Goal: Navigation & Orientation: Find specific page/section

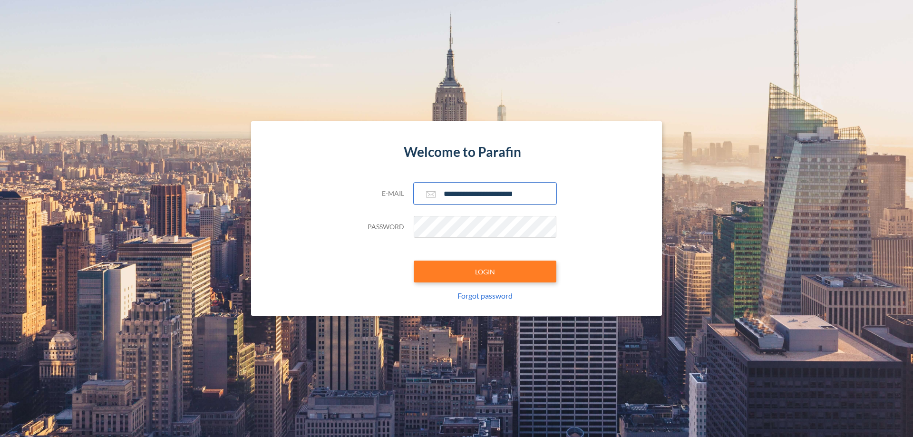
type input "**********"
click at [485, 272] on button "LOGIN" at bounding box center [485, 272] width 143 height 22
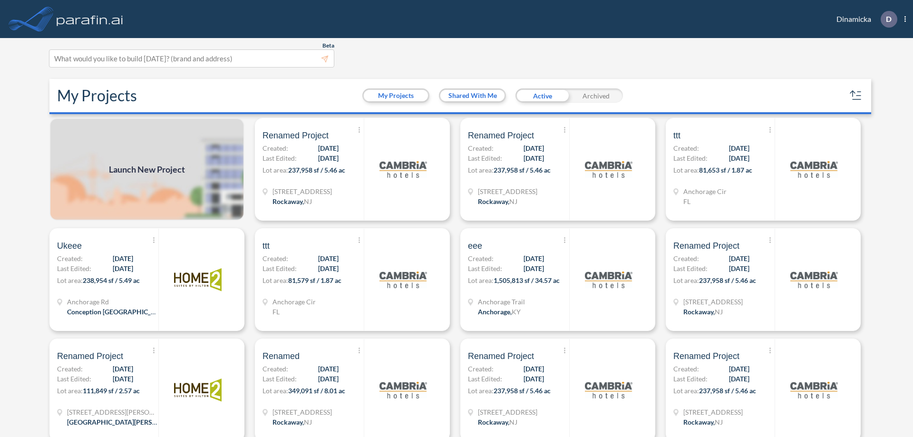
scroll to position [2, 0]
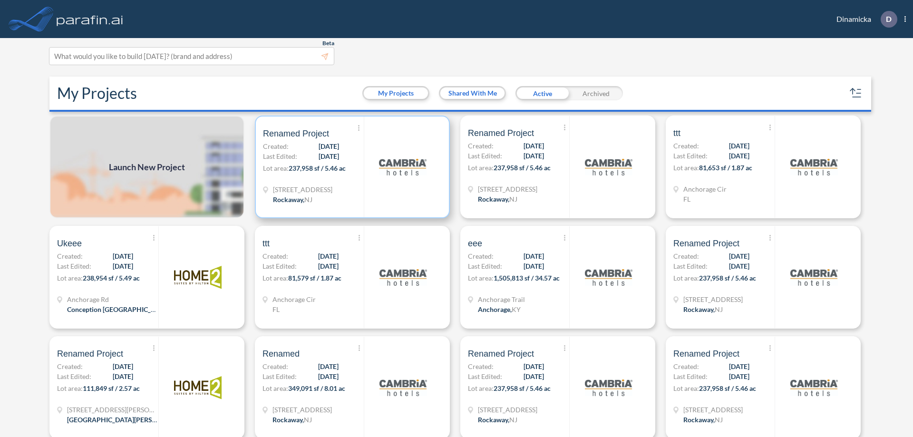
click at [350, 167] on p "Lot area: 237,958 sf / 5.46 ac" at bounding box center [313, 170] width 101 height 14
